Goal: Task Accomplishment & Management: Manage account settings

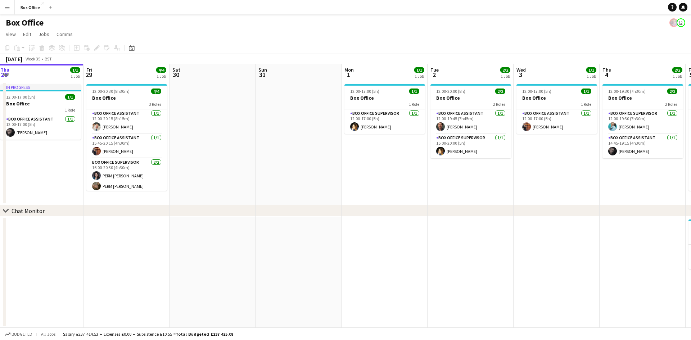
scroll to position [0, 280]
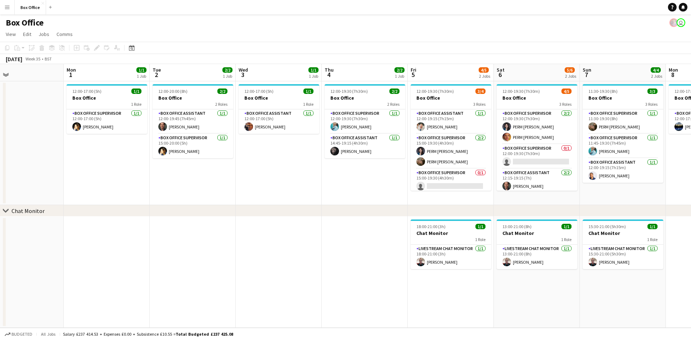
drag, startPoint x: 508, startPoint y: 187, endPoint x: 146, endPoint y: 223, distance: 363.8
click at [146, 223] on app-calendar-viewport "Thu 28 1/1 1 Job Fri 29 4/4 1 Job Sat 30 Sun 31 Mon 1 1/1 1 Job Tue 2 2/2 1 Job…" at bounding box center [345, 196] width 691 height 264
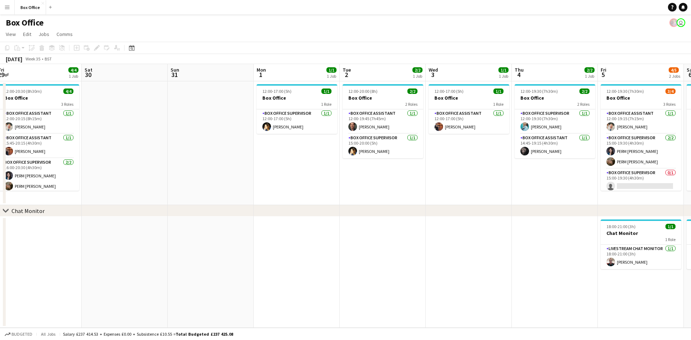
scroll to position [0, 265]
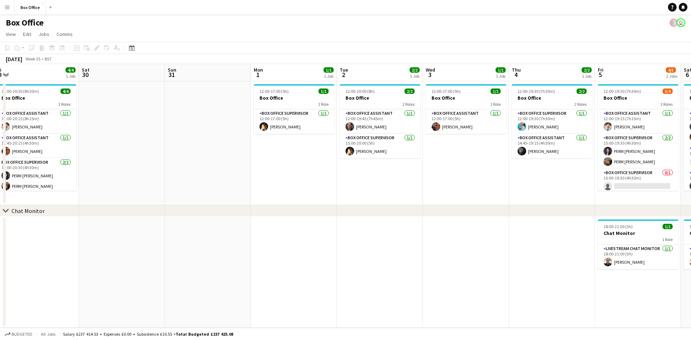
drag, startPoint x: 146, startPoint y: 223, endPoint x: 333, endPoint y: 257, distance: 190.2
click at [333, 257] on app-calendar-viewport "Tue 26 2/2 1 Job Wed 27 1/1 1 Job Thu 28 1/1 1 Job Fri 29 4/4 1 Job Sat 30 Sun …" at bounding box center [345, 196] width 691 height 264
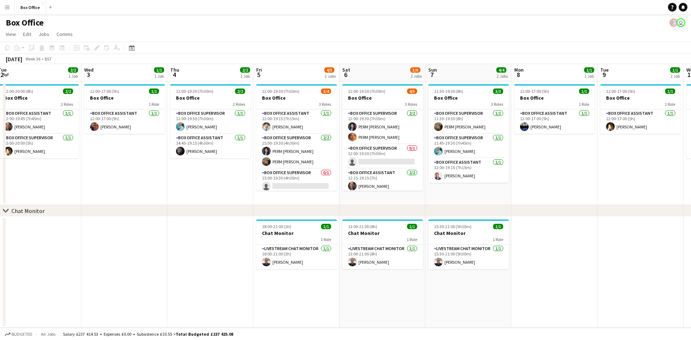
scroll to position [0, 283]
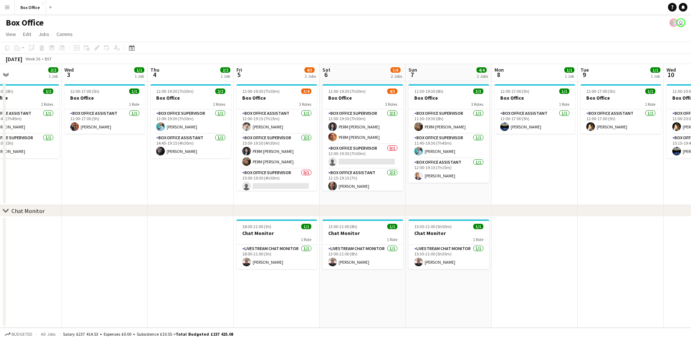
drag, startPoint x: 528, startPoint y: 235, endPoint x: 166, endPoint y: 227, distance: 361.4
click at [166, 227] on app-calendar-viewport "Sat 30 Sun 31 Mon 1 1/1 1 Job Tue 2 2/2 1 Job Wed 3 1/1 1 Job Thu 4 2/2 1 Job F…" at bounding box center [345, 196] width 691 height 264
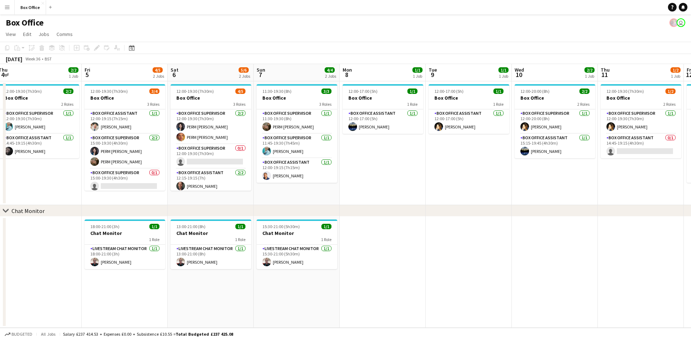
scroll to position [0, 292]
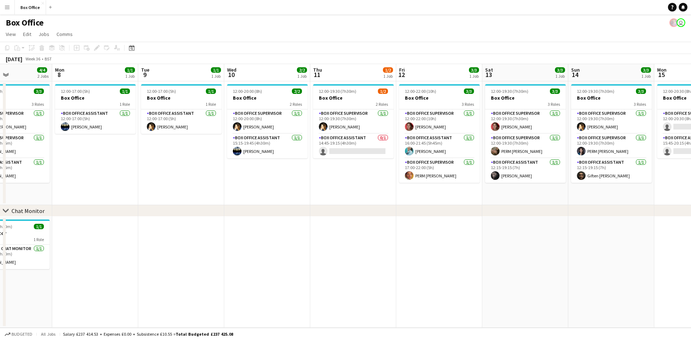
drag, startPoint x: 647, startPoint y: 185, endPoint x: 207, endPoint y: 180, distance: 439.4
click at [207, 180] on app-calendar-viewport "Thu 4 2/2 1 Job Fri 5 4/5 2 Jobs Sat 6 5/6 2 Jobs Sun 7 4/4 2 Jobs Mon 8 1/1 1 …" at bounding box center [345, 196] width 691 height 264
click at [351, 144] on app-card-role "Box Office Assistant 0/1 14:45-19:15 (4h30m) single-neutral-actions" at bounding box center [353, 146] width 81 height 24
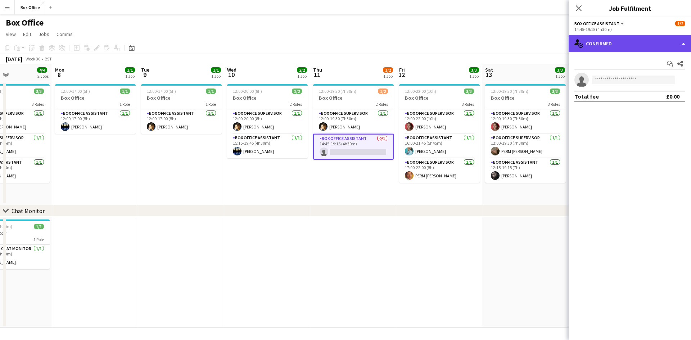
click at [612, 41] on div "single-neutral-actions-check-2 Confirmed" at bounding box center [630, 43] width 122 height 17
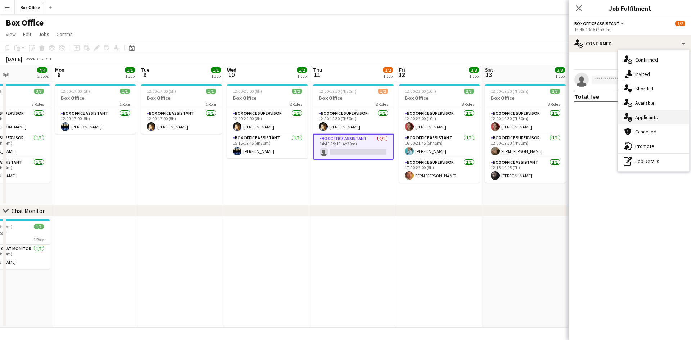
click at [642, 113] on div "single-neutral-actions-information Applicants" at bounding box center [653, 117] width 71 height 14
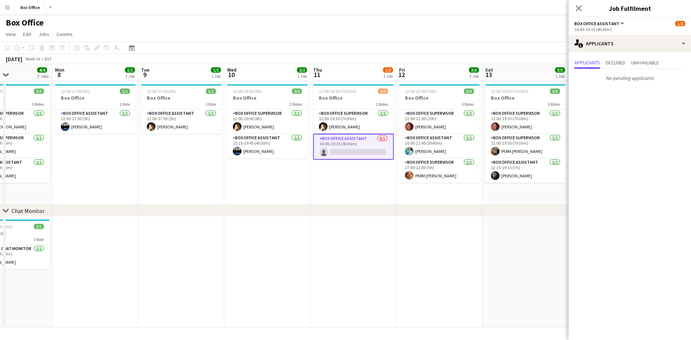
click at [302, 244] on app-date-cell at bounding box center [267, 272] width 86 height 111
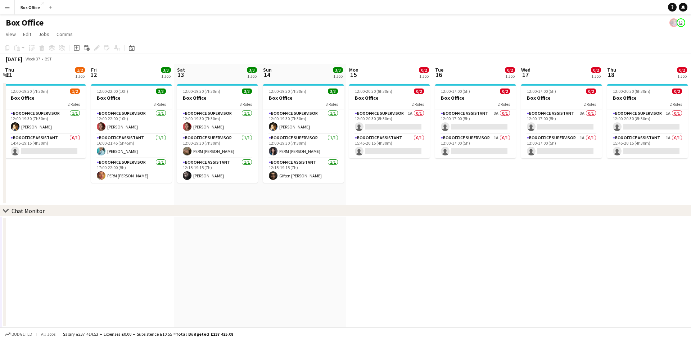
drag, startPoint x: 466, startPoint y: 242, endPoint x: 83, endPoint y: 194, distance: 386.3
click at [82, 195] on app-calendar-viewport "Mon 8 1/1 1 Job Tue 9 1/1 1 Job Wed 10 2/2 1 Job Thu 11 1/2 1 Job Fri 12 3/3 1 …" at bounding box center [345, 196] width 691 height 264
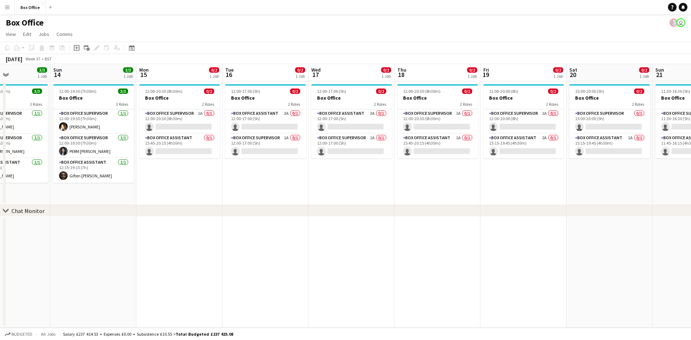
drag, startPoint x: 643, startPoint y: 220, endPoint x: 485, endPoint y: 228, distance: 158.5
click at [510, 244] on app-calendar-viewport "Wed 10 2/2 1 Job Thu 11 1/2 1 Job Fri 12 3/3 1 Job Sat 13 3/3 1 Job Sun 14 3/3 …" at bounding box center [345, 196] width 691 height 264
click at [168, 111] on app-card-role "Box Office Supervisor 1A 0/1 12:00-20:30 (8h30m) single-neutral-actions" at bounding box center [179, 121] width 81 height 24
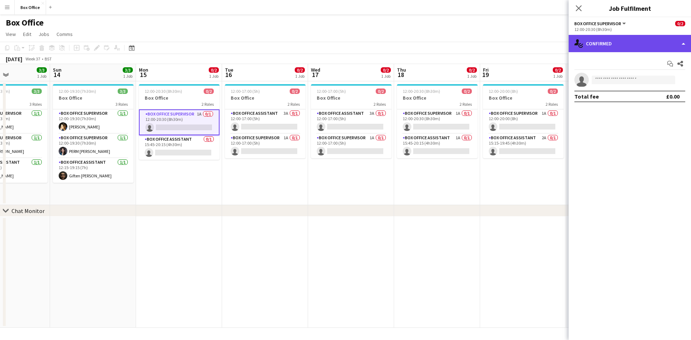
click at [618, 45] on div "single-neutral-actions-check-2 Confirmed" at bounding box center [630, 43] width 122 height 17
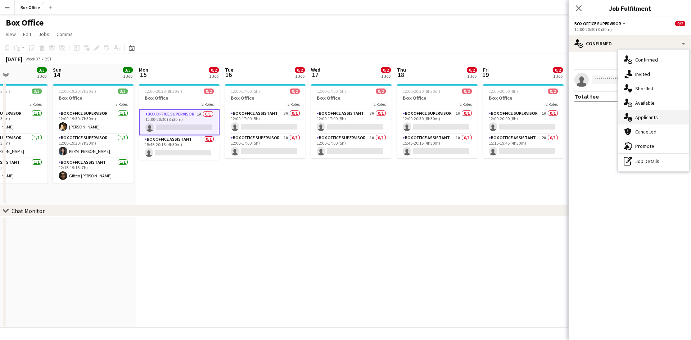
click at [641, 117] on div "single-neutral-actions-information Applicants" at bounding box center [653, 117] width 71 height 14
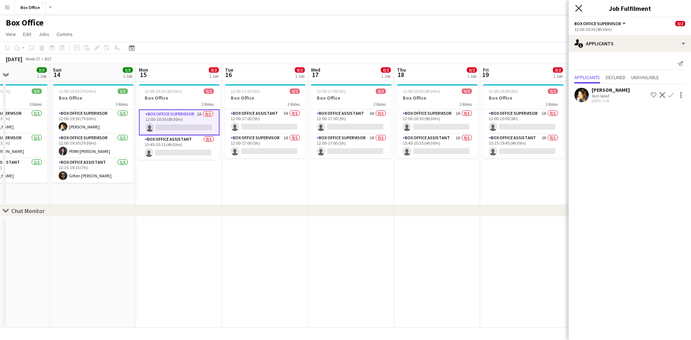
click at [579, 5] on icon "Close pop-in" at bounding box center [578, 8] width 7 height 7
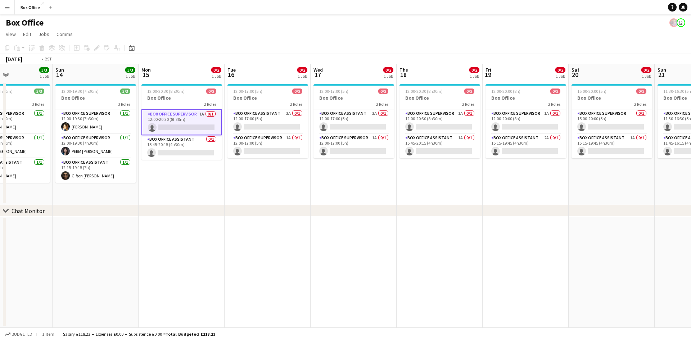
drag, startPoint x: 418, startPoint y: 286, endPoint x: 212, endPoint y: 277, distance: 206.1
click at [211, 279] on app-calendar-viewport "Wed 10 2/2 1 Job Thu 11 1/2 1 Job Fri 12 3/3 1 Job Sat 13 3/3 1 Job Sun 14 3/3 …" at bounding box center [345, 196] width 691 height 264
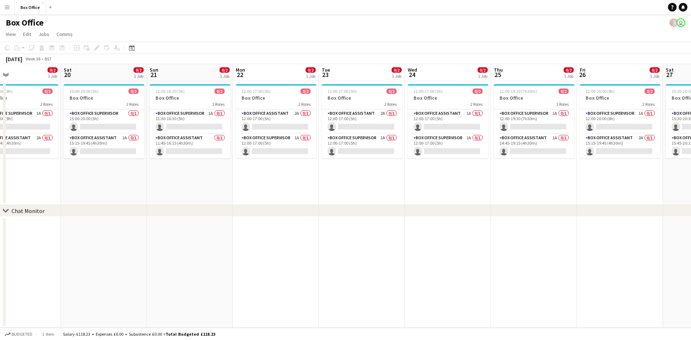
drag, startPoint x: 589, startPoint y: 250, endPoint x: 295, endPoint y: 239, distance: 294.2
click at [295, 240] on app-calendar-viewport "Wed 17 0/2 1 Job Thu 18 0/2 1 Job Fri 19 0/2 1 Job Sat 20 0/2 1 Job Sun 21 0/2 …" at bounding box center [345, 196] width 691 height 264
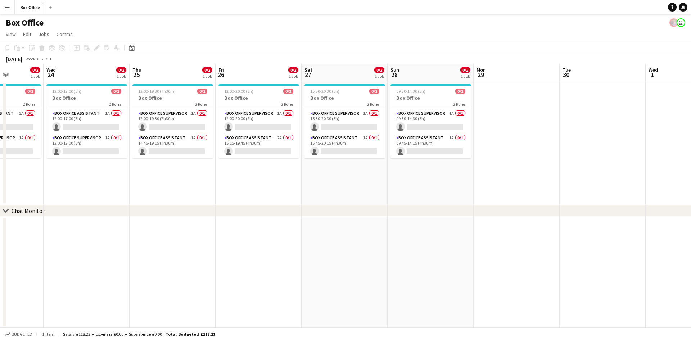
drag, startPoint x: 669, startPoint y: 217, endPoint x: 310, endPoint y: 222, distance: 359.2
click at [302, 227] on app-calendar-viewport "Sun 21 0/2 1 Job Mon 22 0/2 1 Job Tue 23 0/2 1 Job Wed 24 0/2 1 Job Thu 25 0/2 …" at bounding box center [345, 196] width 691 height 264
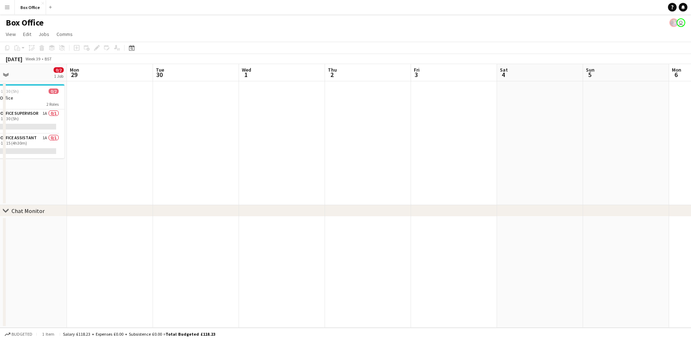
scroll to position [0, 154]
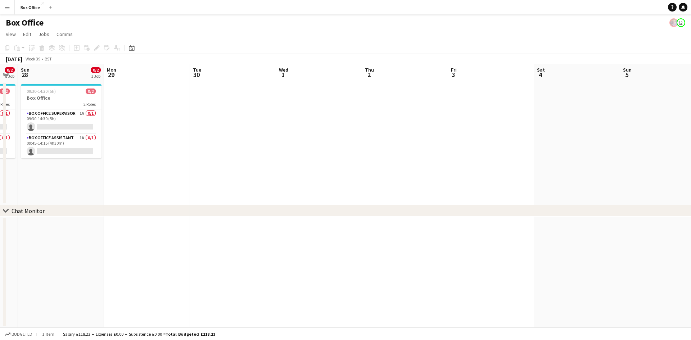
drag, startPoint x: 625, startPoint y: 203, endPoint x: 266, endPoint y: 190, distance: 360.1
click at [266, 190] on app-calendar-viewport "Fri 26 0/2 1 Job Sat 27 0/2 1 Job Sun 28 0/2 1 Job Mon 29 Tue 30 Wed 1 Thu 2 Fr…" at bounding box center [345, 196] width 691 height 264
click at [232, 208] on div "chevron-right Chat Monitor" at bounding box center [345, 211] width 691 height 12
